Goal: Transaction & Acquisition: Obtain resource

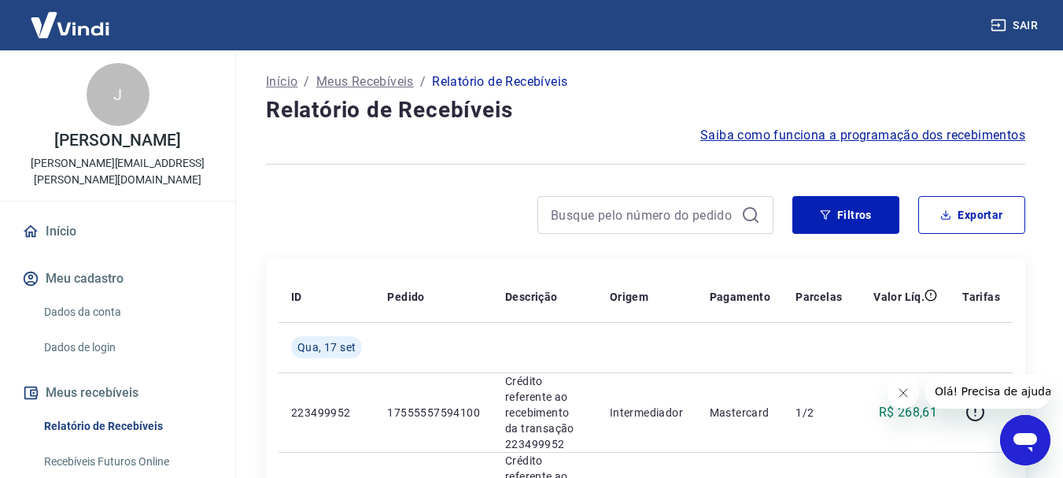
click at [896, 394] on icon "Fechar mensagem da empresa" at bounding box center [902, 392] width 13 height 13
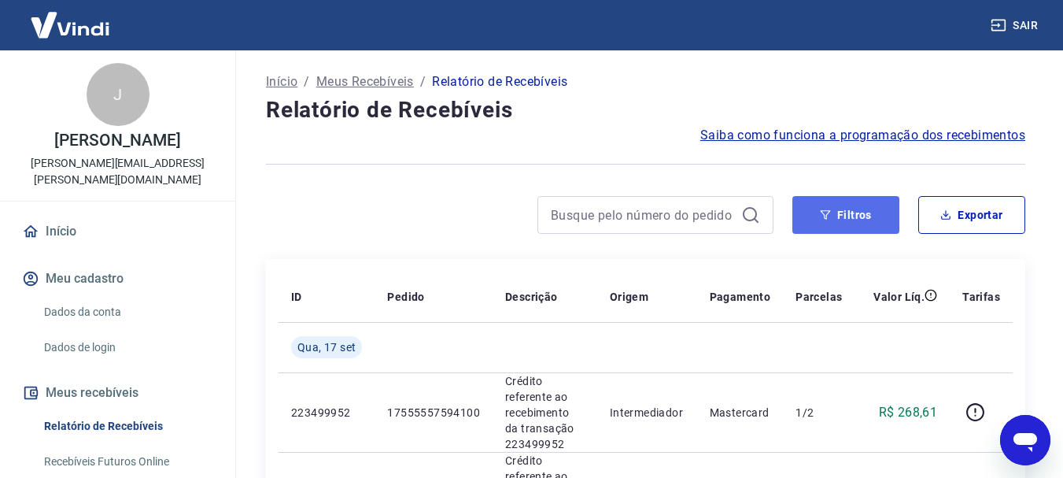
click at [835, 219] on button "Filtros" at bounding box center [845, 215] width 107 height 38
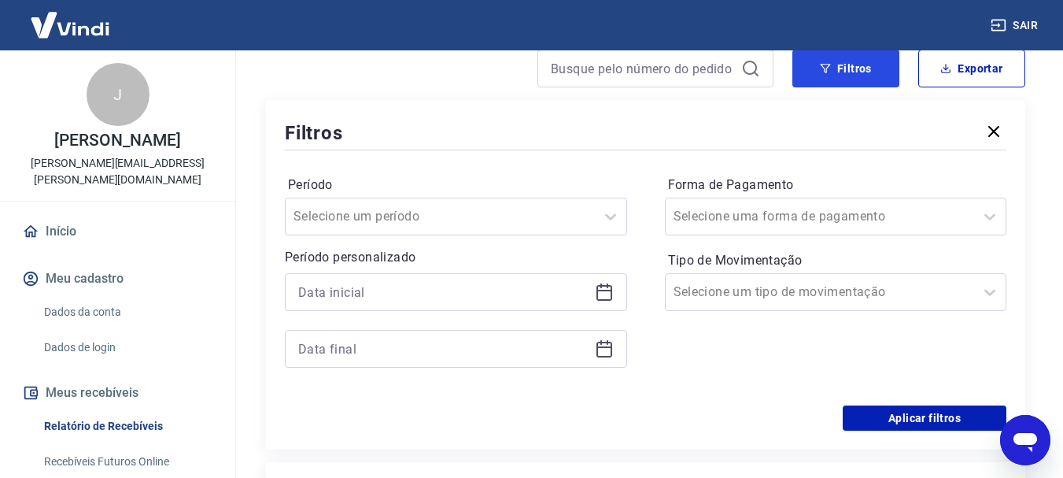
scroll to position [157, 0]
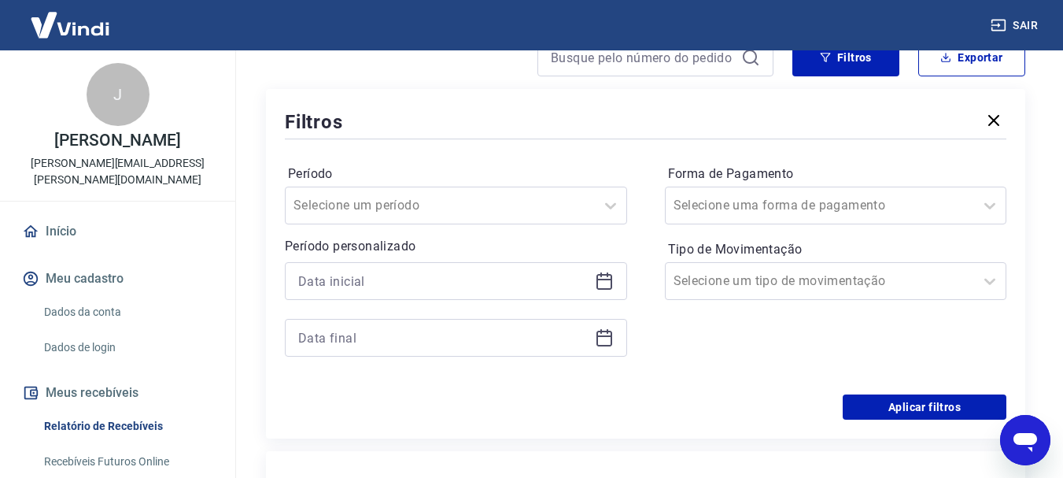
click at [614, 278] on div at bounding box center [456, 281] width 342 height 38
click at [605, 279] on icon at bounding box center [604, 279] width 16 height 2
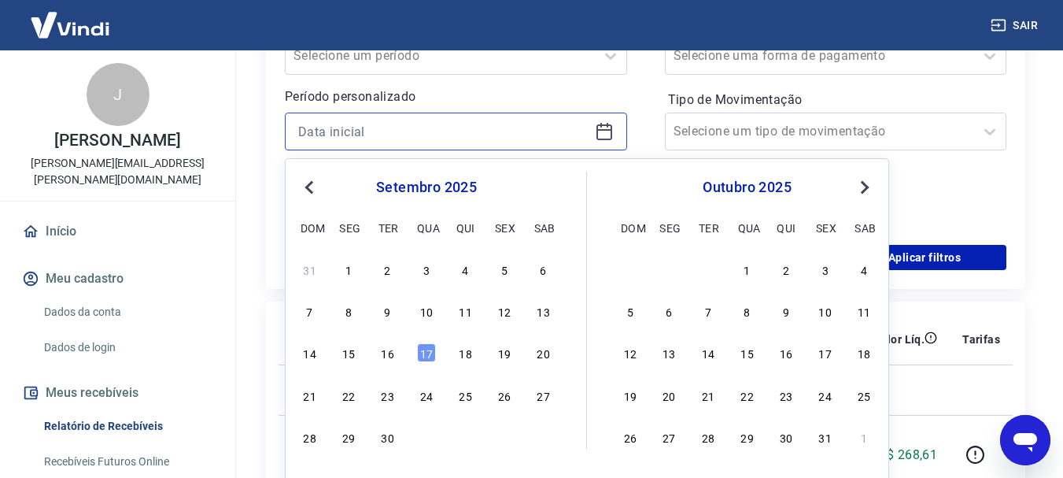
scroll to position [315, 0]
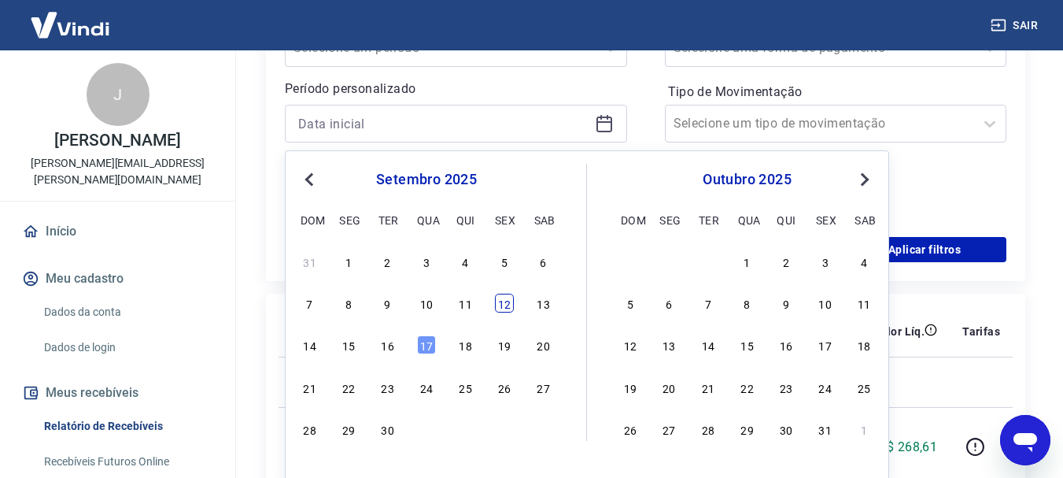
click at [506, 306] on div "12" at bounding box center [504, 302] width 19 height 19
type input "[DATE]"
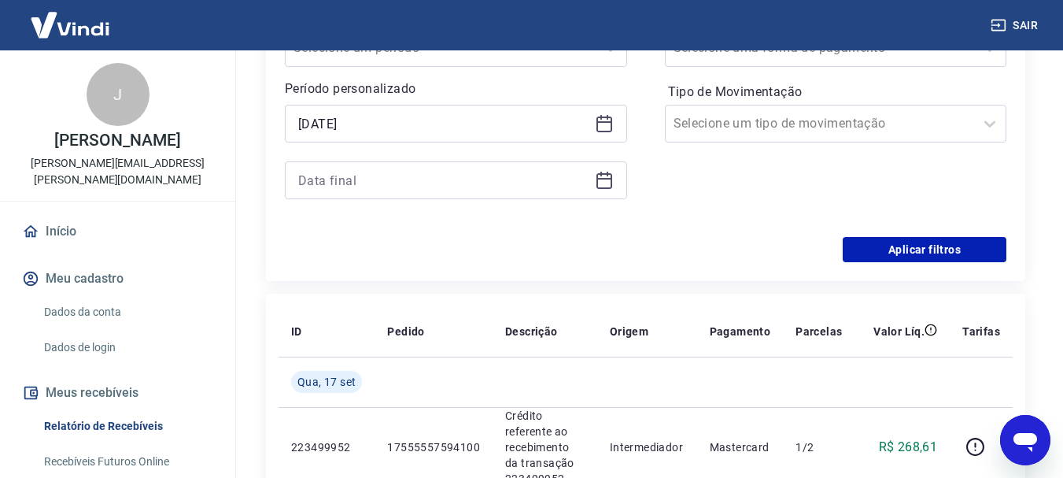
click at [602, 184] on icon at bounding box center [604, 180] width 19 height 19
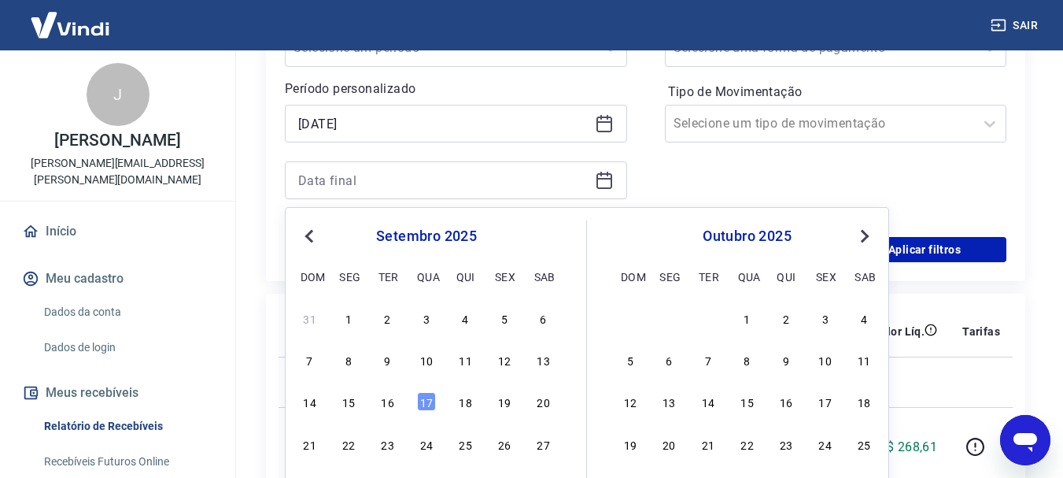
click at [374, 397] on div "14 15 16 17 18 19 20" at bounding box center [426, 401] width 256 height 23
click at [381, 401] on div "16" at bounding box center [387, 401] width 19 height 19
type input "[DATE]"
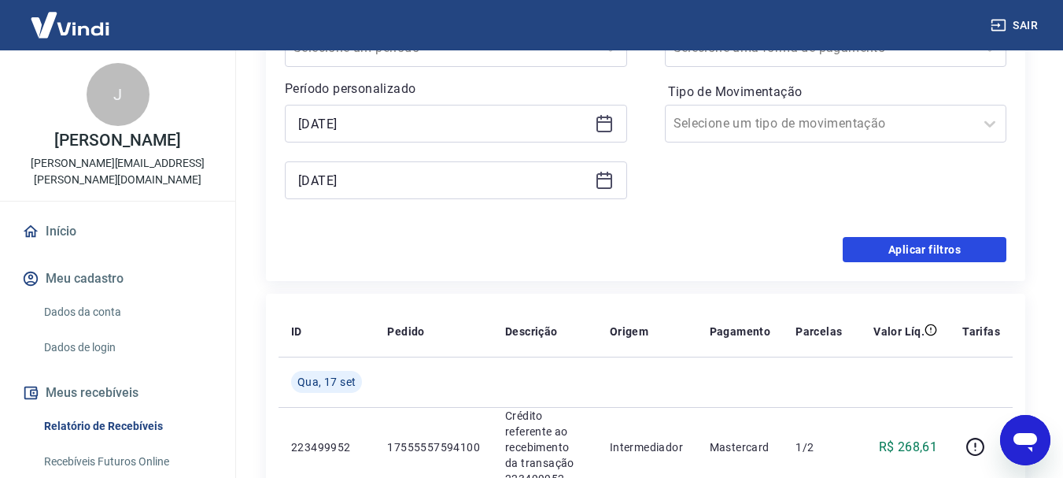
drag, startPoint x: 891, startPoint y: 258, endPoint x: 150, endPoint y: 167, distance: 746.7
click at [891, 257] on button "Aplicar filtros" at bounding box center [925, 249] width 164 height 25
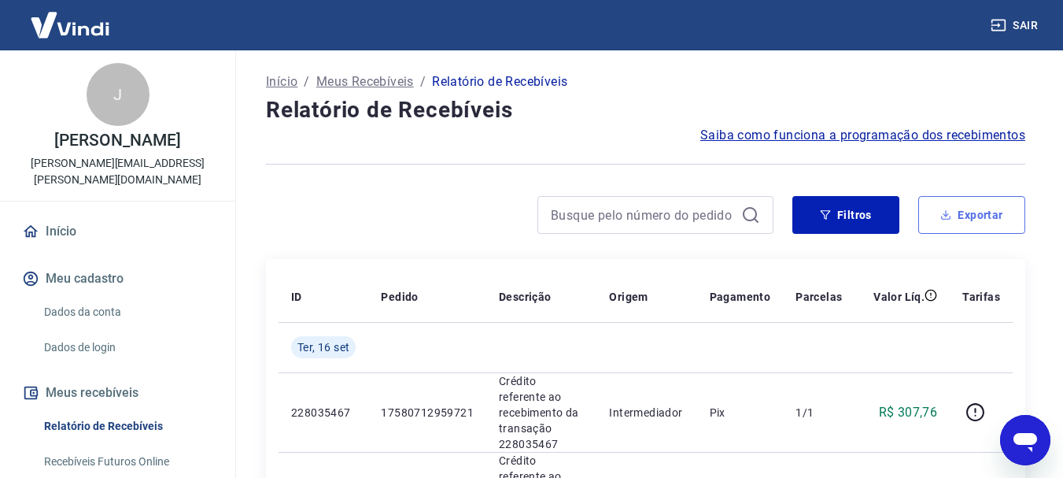
click at [966, 223] on button "Exportar" at bounding box center [971, 215] width 107 height 38
type input "[DATE]"
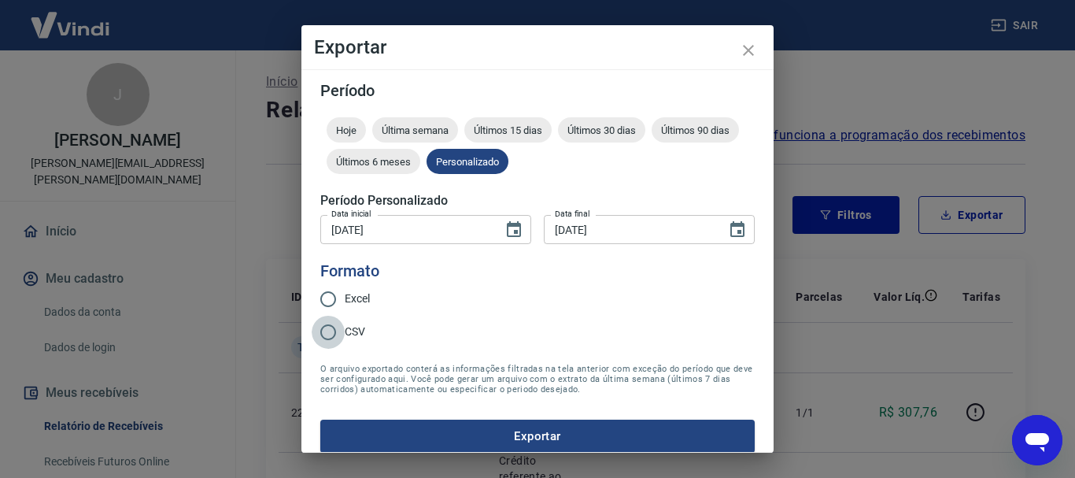
click at [334, 326] on input "CSV" at bounding box center [328, 331] width 33 height 33
radio input "true"
click at [458, 429] on button "Exportar" at bounding box center [537, 435] width 434 height 33
